Goal: Task Accomplishment & Management: Manage account settings

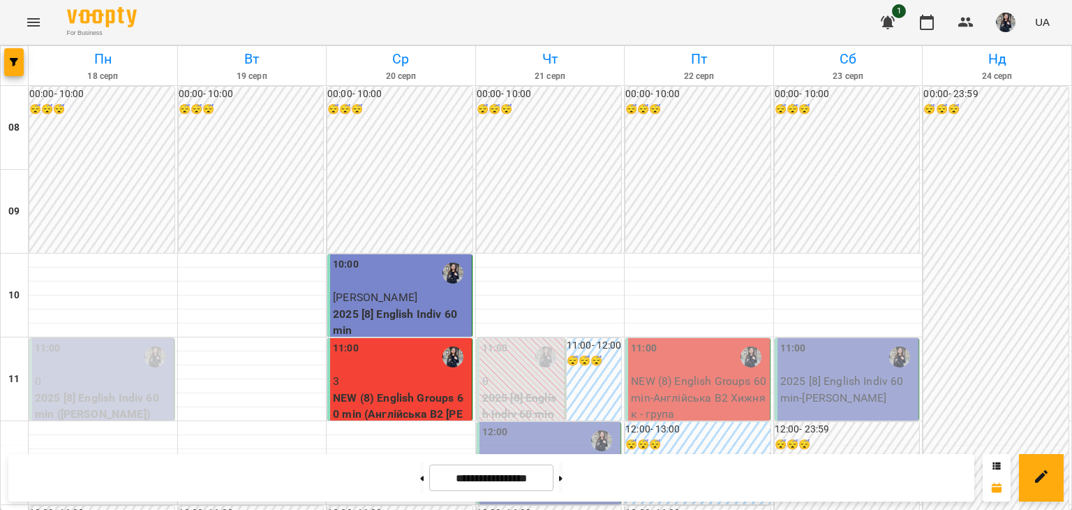
scroll to position [279, 0]
click at [556, 473] on p "2025 [8] English Indiv 60 min" at bounding box center [550, 489] width 136 height 33
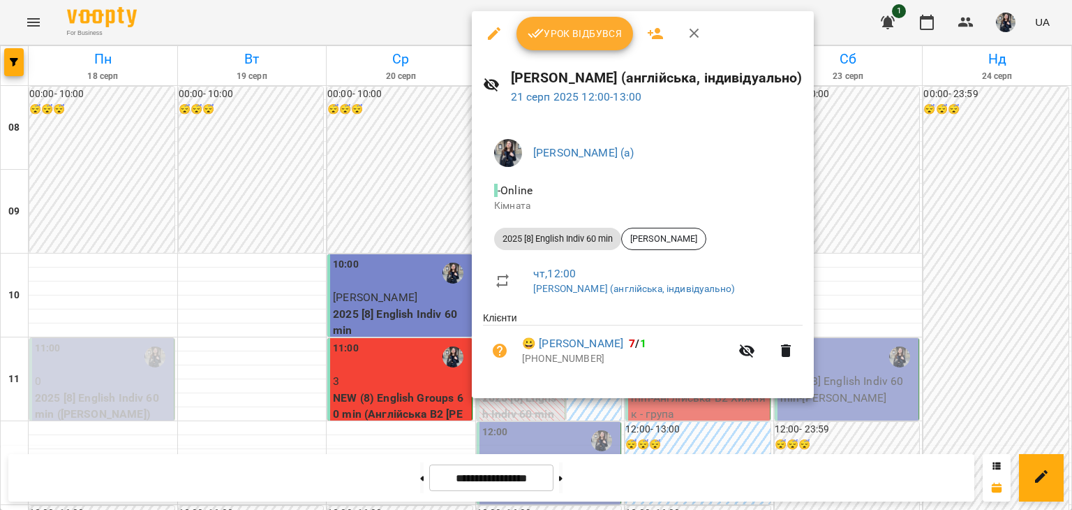
click at [542, 33] on icon "button" at bounding box center [536, 33] width 17 height 17
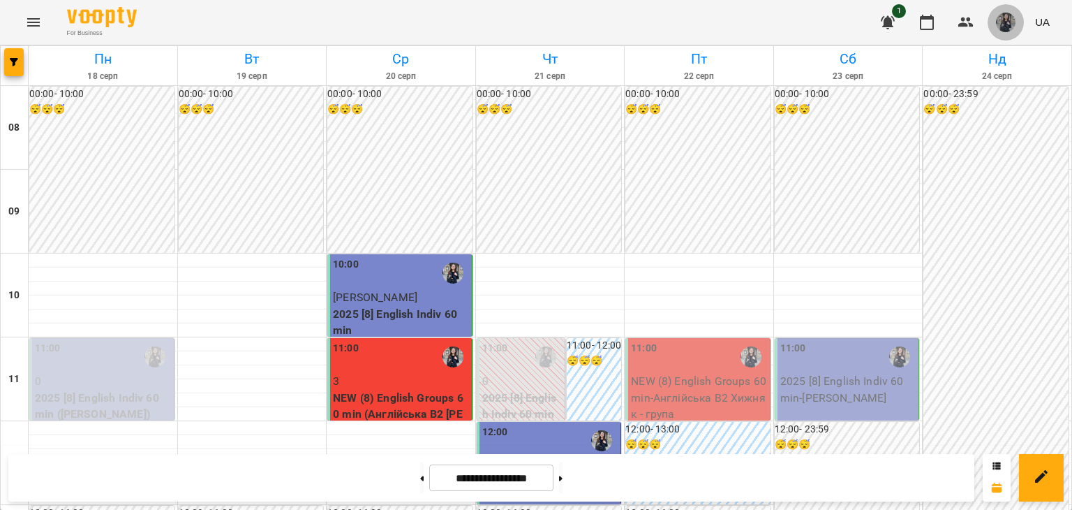
click at [1005, 21] on img "button" at bounding box center [1006, 23] width 20 height 20
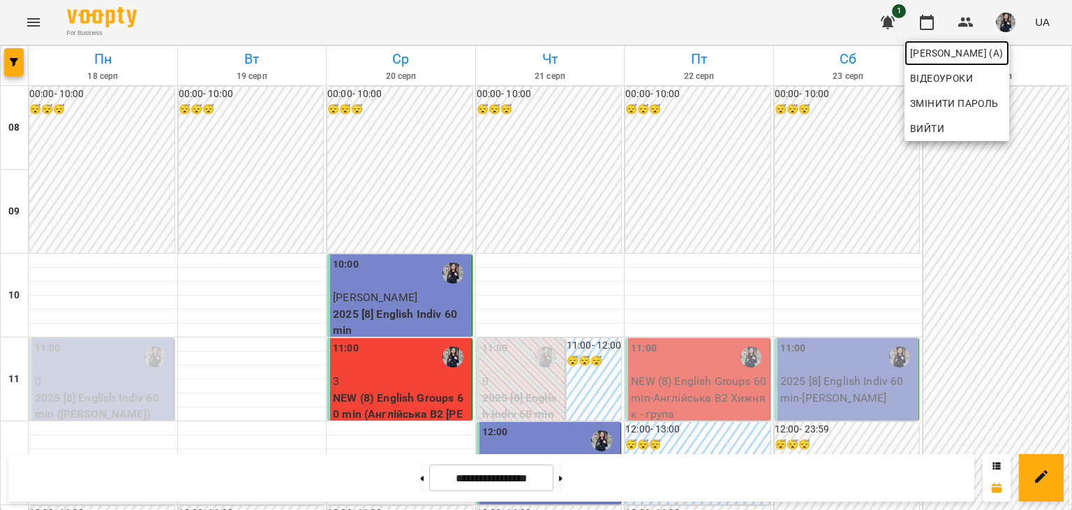
click at [990, 52] on span "[PERSON_NAME] (а)" at bounding box center [957, 53] width 94 height 17
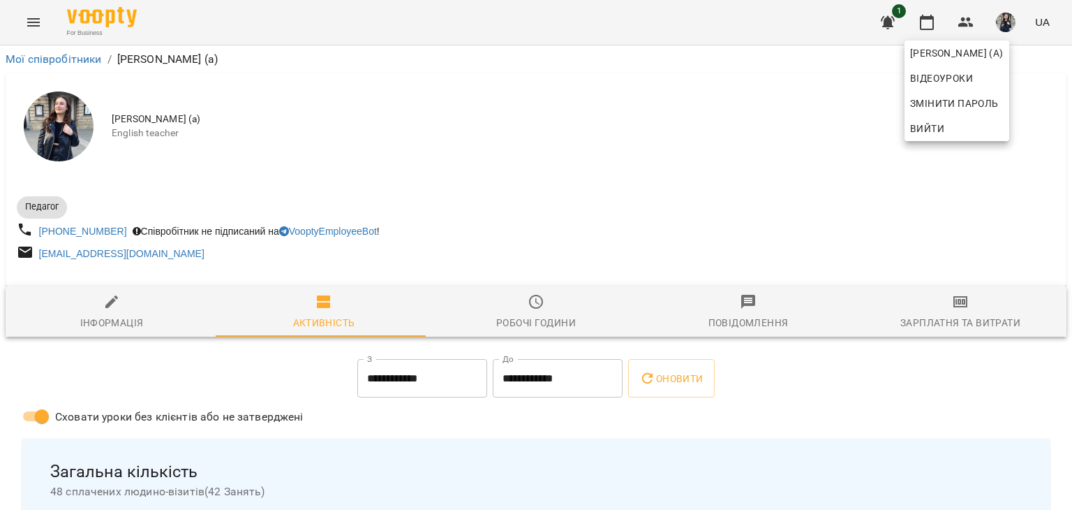
click at [543, 330] on div at bounding box center [536, 255] width 1072 height 510
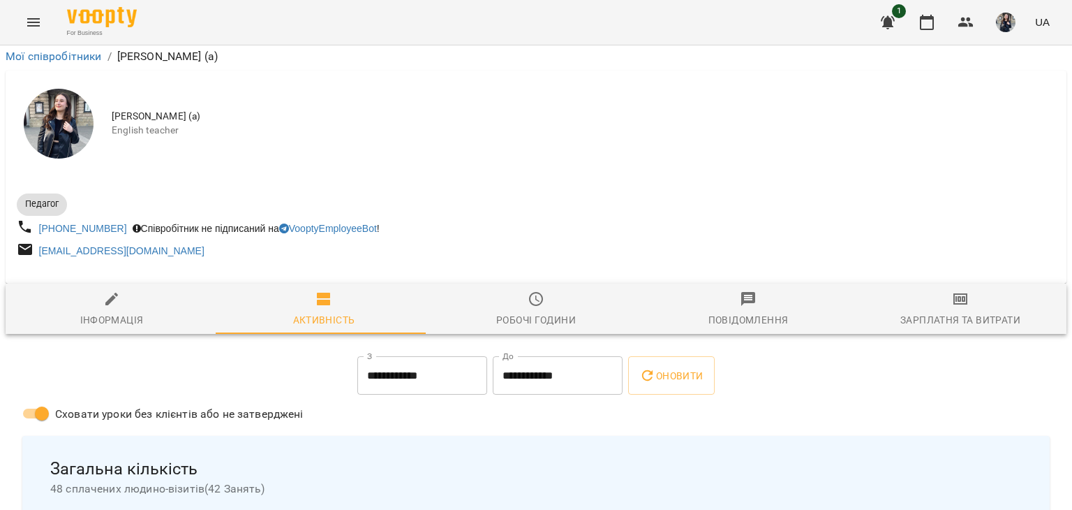
scroll to position [209, 0]
click at [498, 311] on div "Робочі години" at bounding box center [536, 319] width 80 height 17
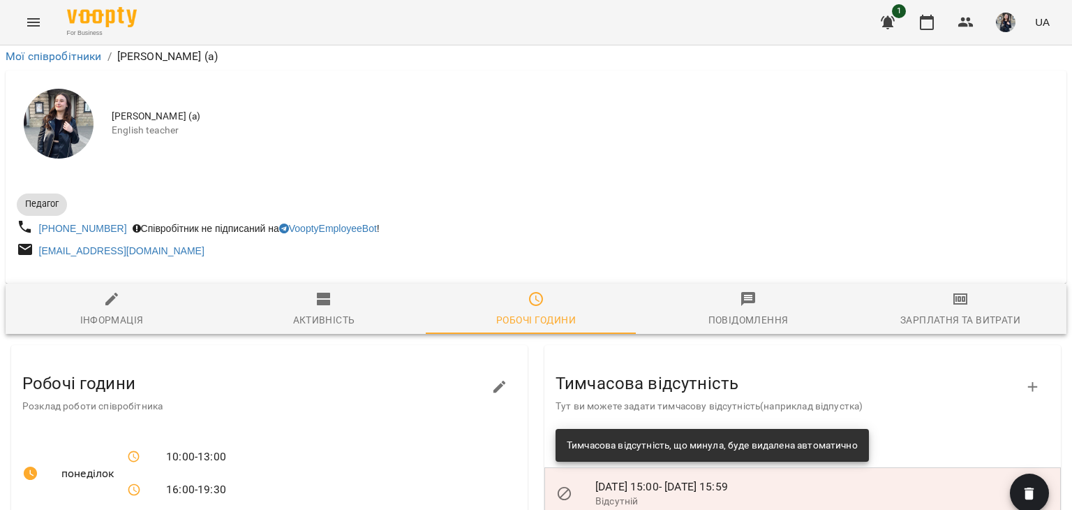
click at [491, 378] on icon "button" at bounding box center [499, 386] width 17 height 17
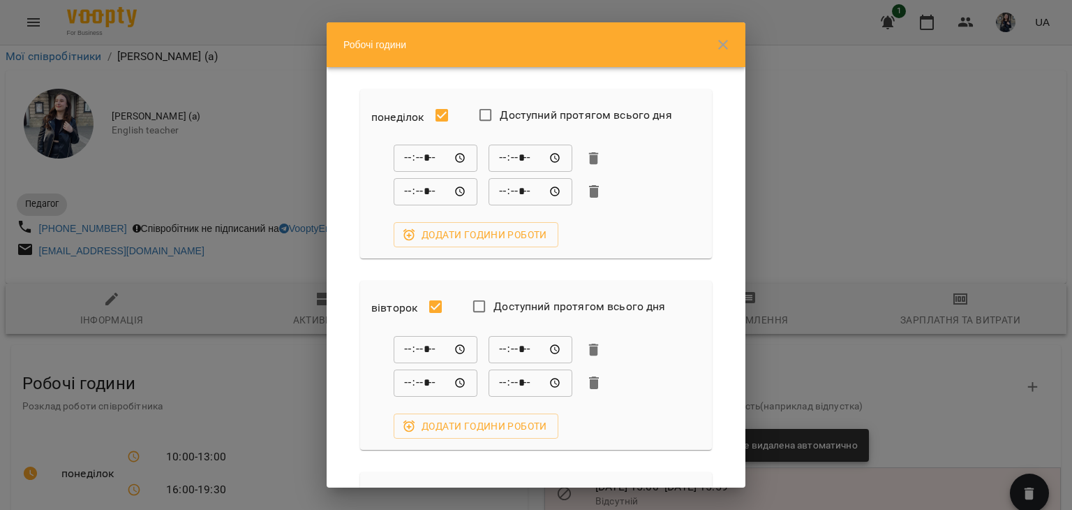
scroll to position [70, 0]
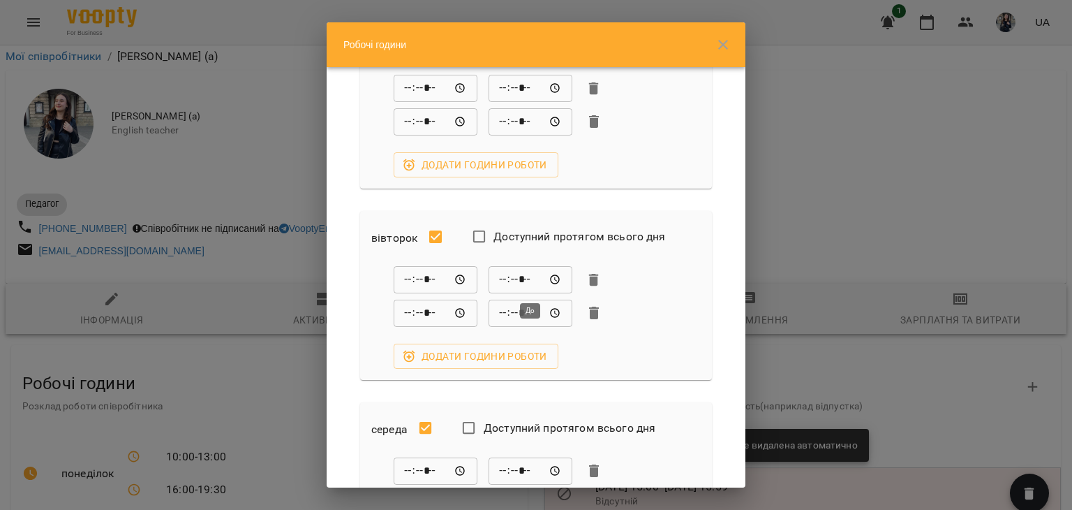
click at [556, 281] on input "*****" at bounding box center [531, 280] width 84 height 28
type input "*****"
click at [690, 327] on div "***** ​ ***** ​ ***** ​ ***** ​ Додати години роботи" at bounding box center [535, 317] width 329 height 103
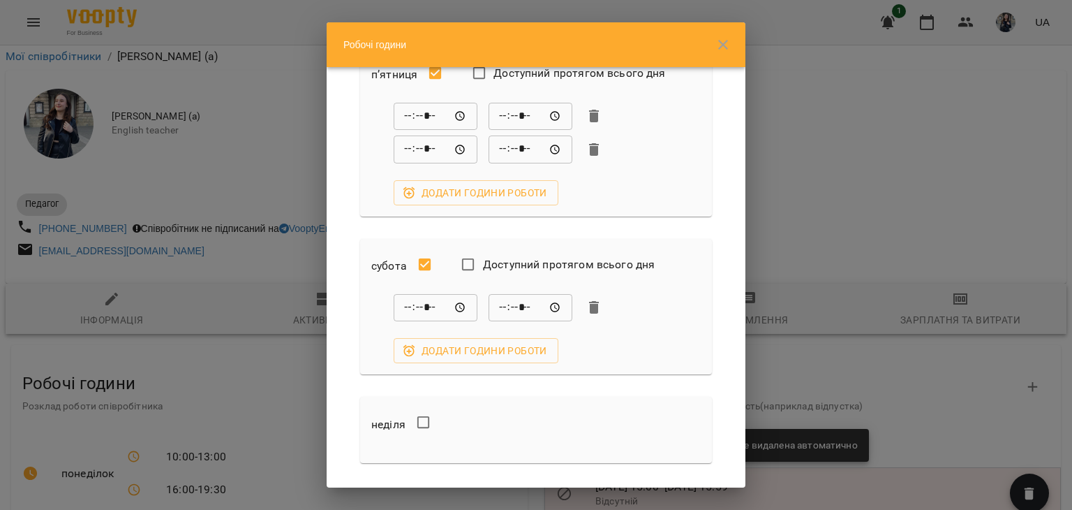
scroll to position [838, 0]
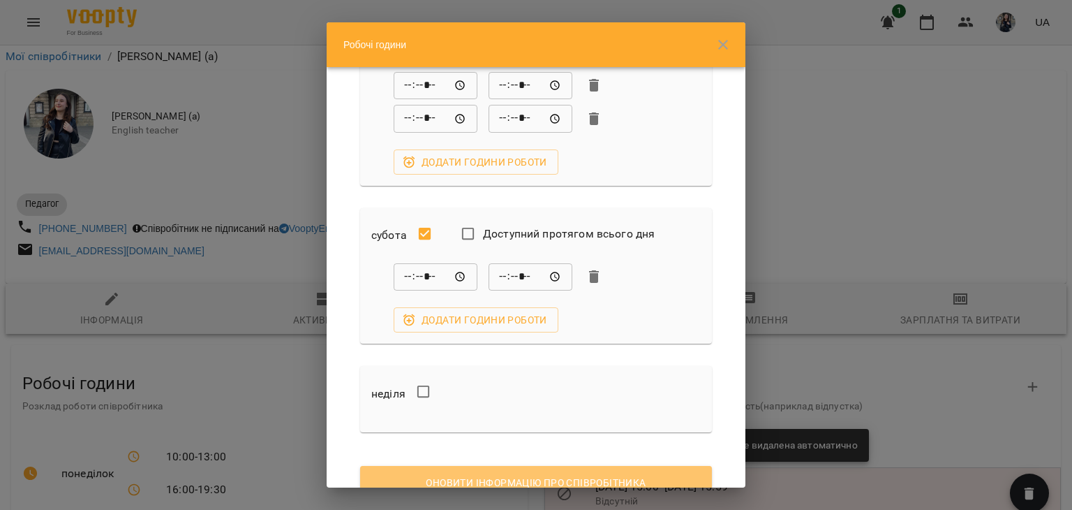
click at [555, 474] on span "Оновити інформацію про співробітника" at bounding box center [535, 482] width 329 height 17
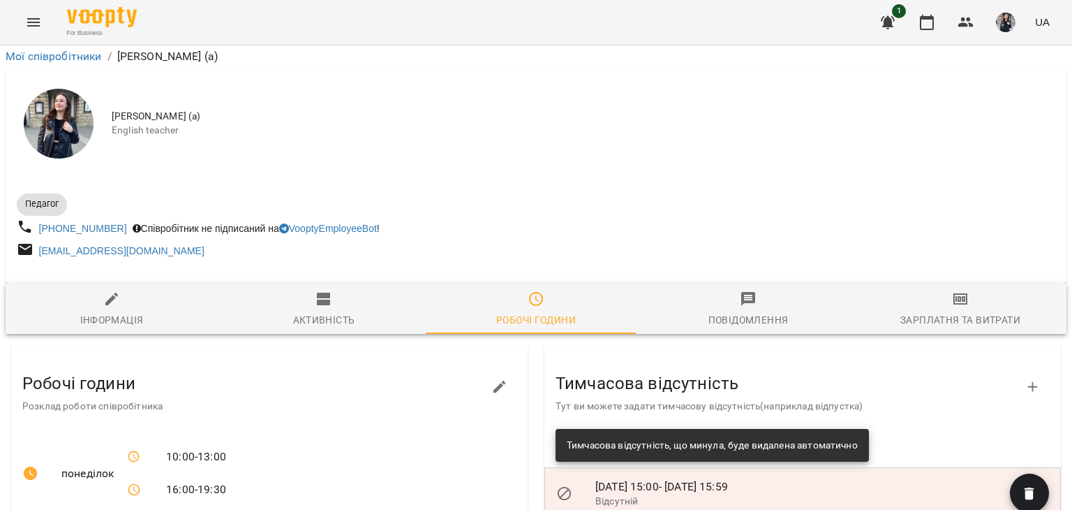
scroll to position [0, 0]
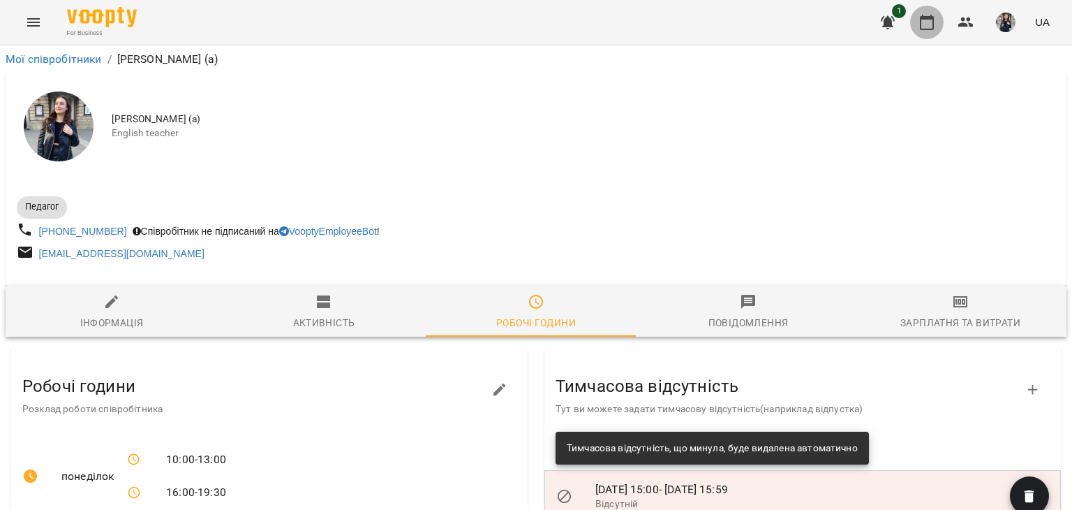
click at [927, 31] on button "button" at bounding box center [927, 23] width 34 height 34
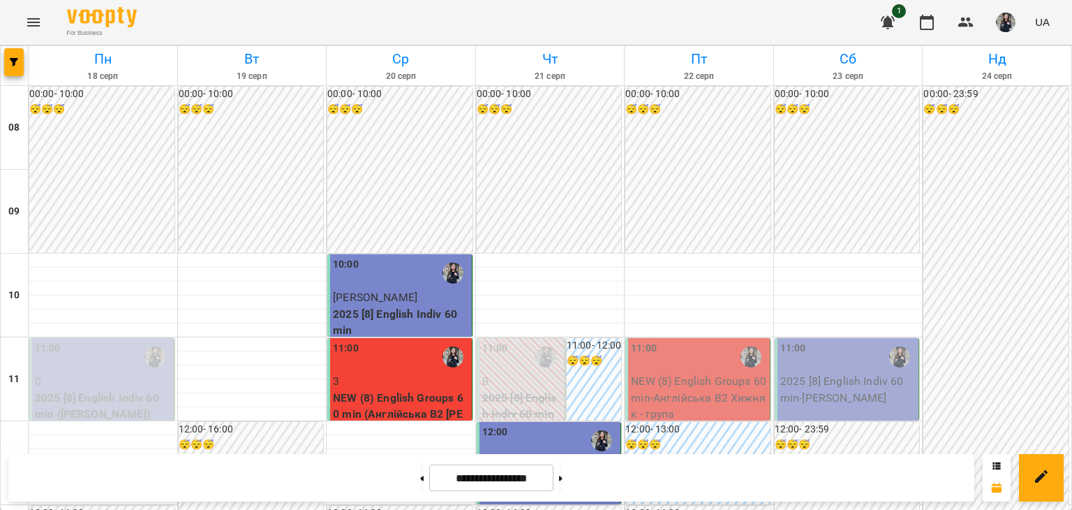
scroll to position [419, 0]
